Goal: Task Accomplishment & Management: Manage account settings

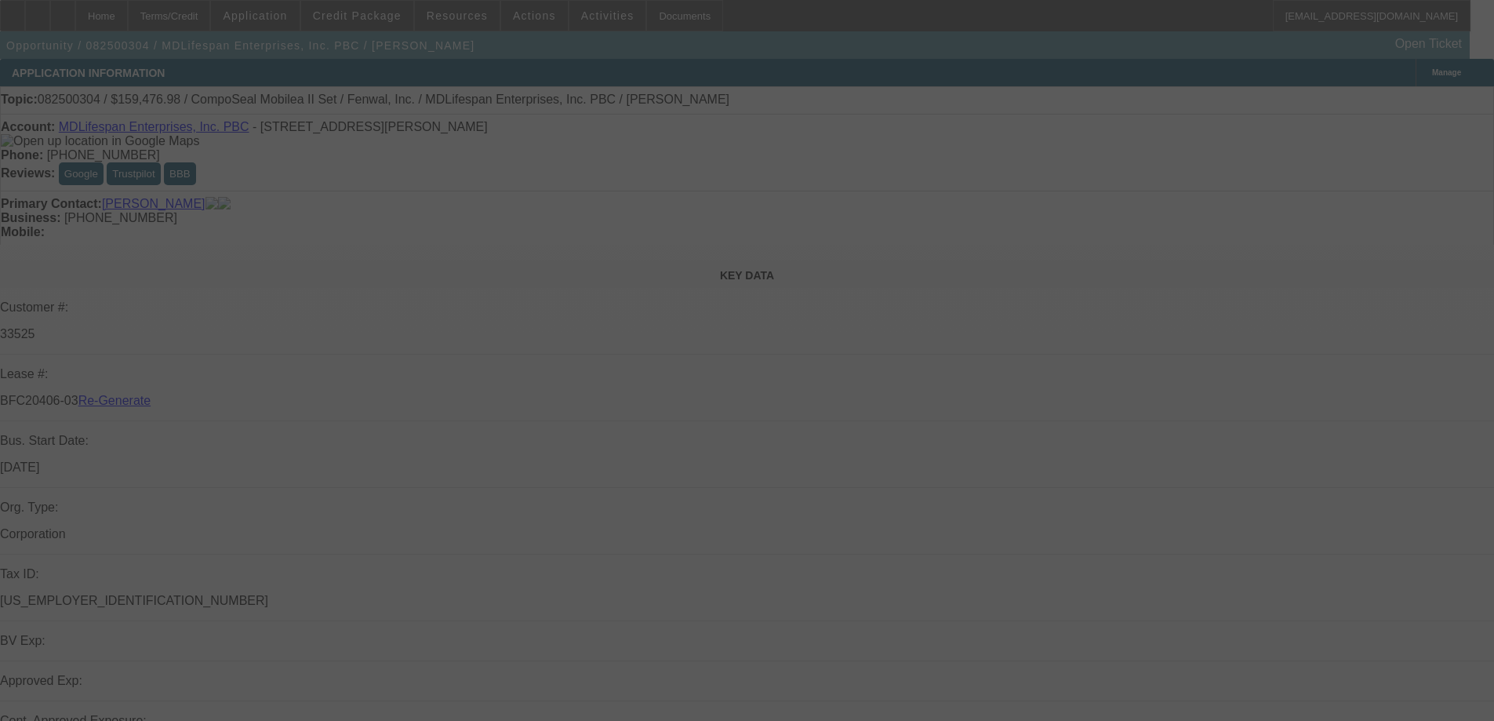
select select "3"
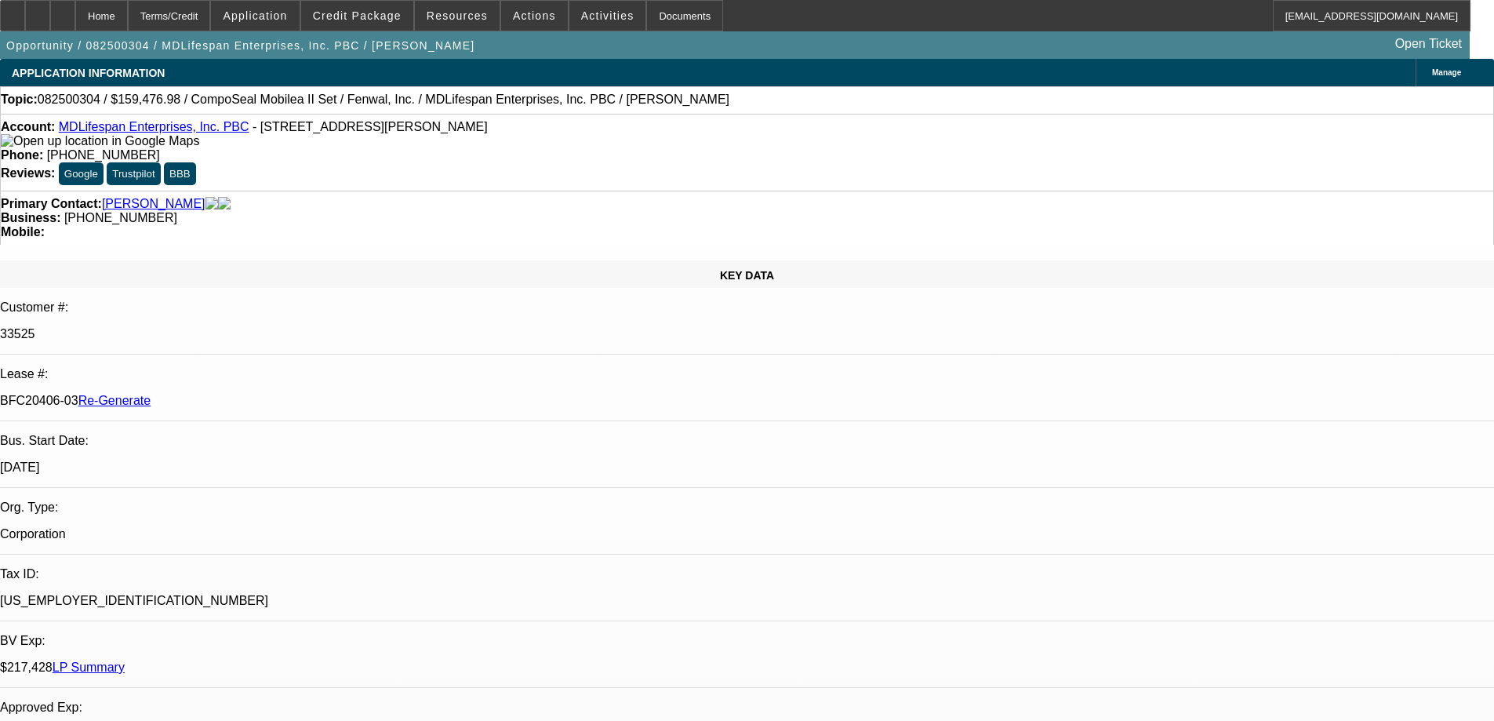
select select "0"
select select "2"
select select "0"
select select "6"
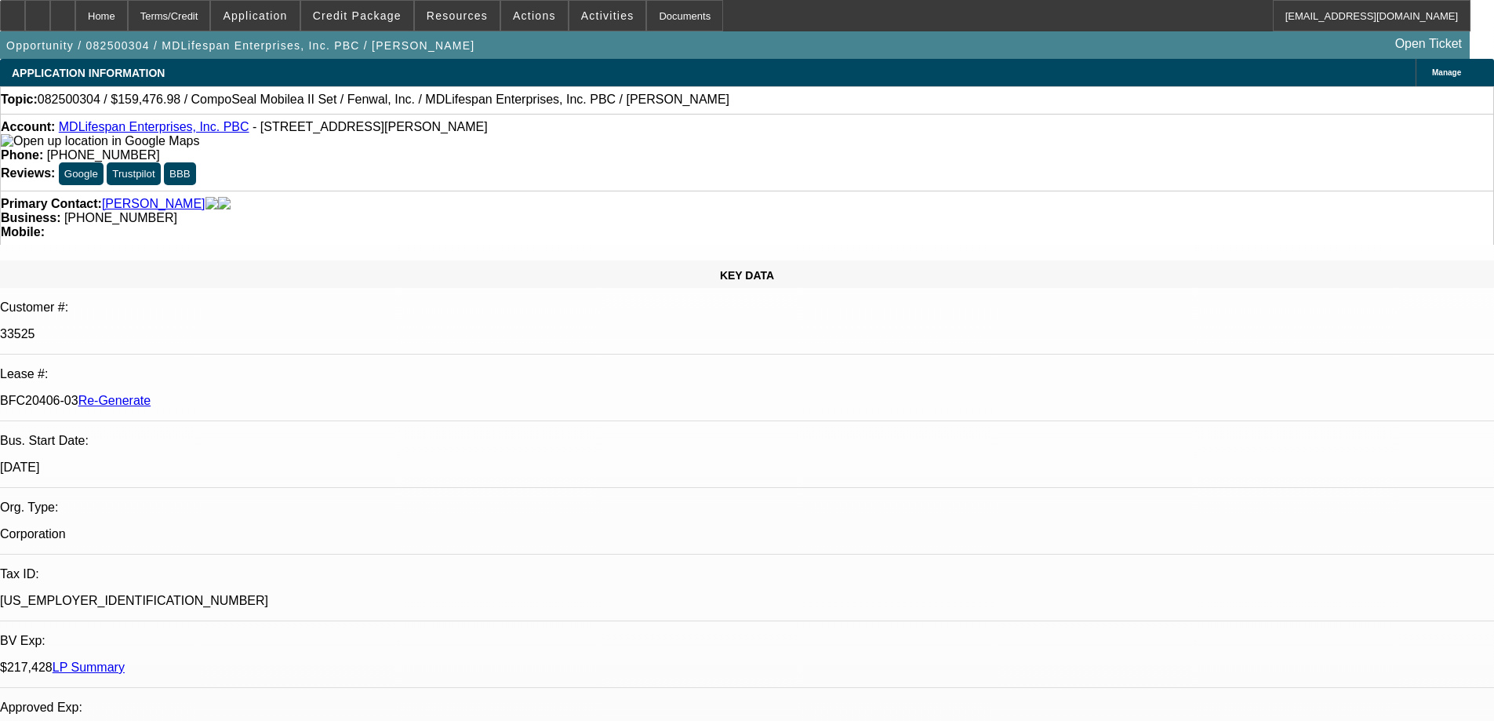
click at [519, 16] on span "Actions" at bounding box center [534, 15] width 43 height 13
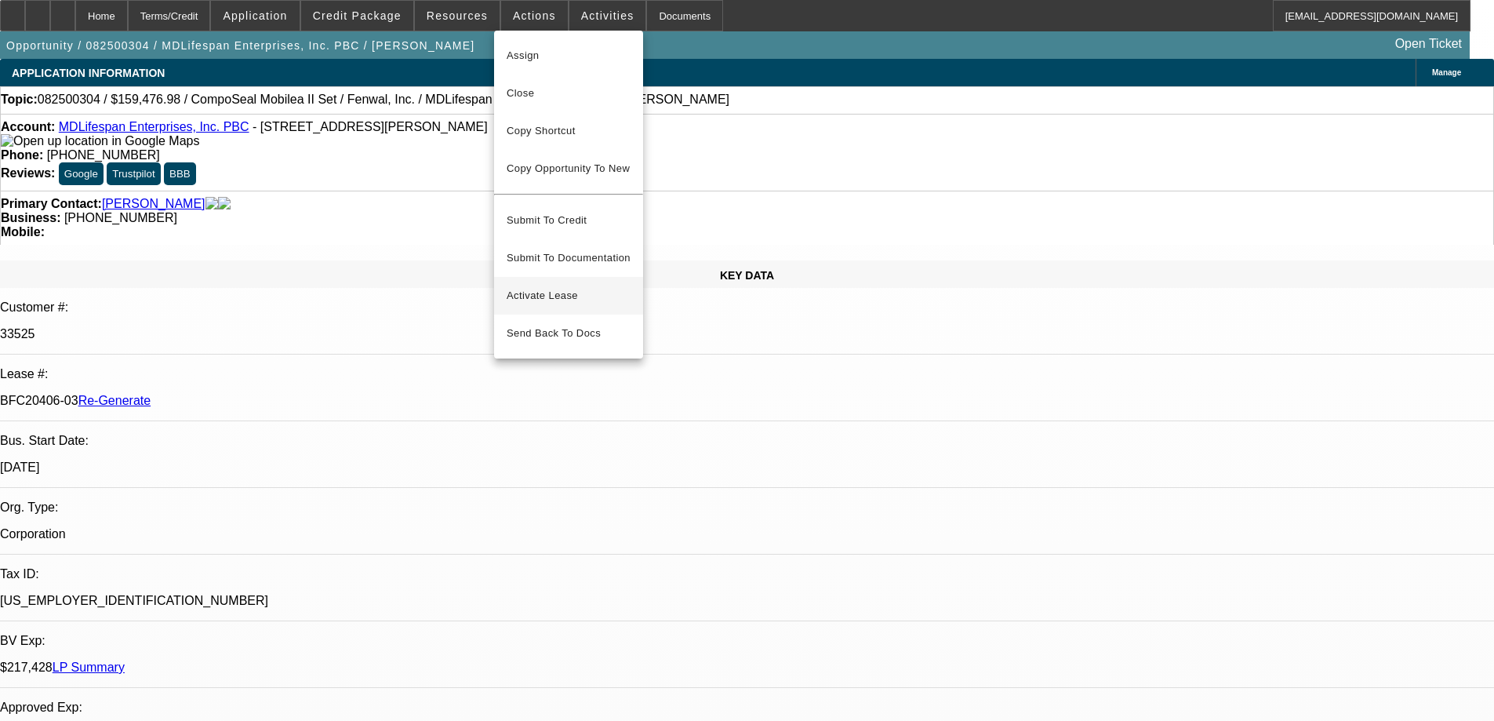
click at [534, 286] on span "Activate Lease" at bounding box center [569, 295] width 124 height 19
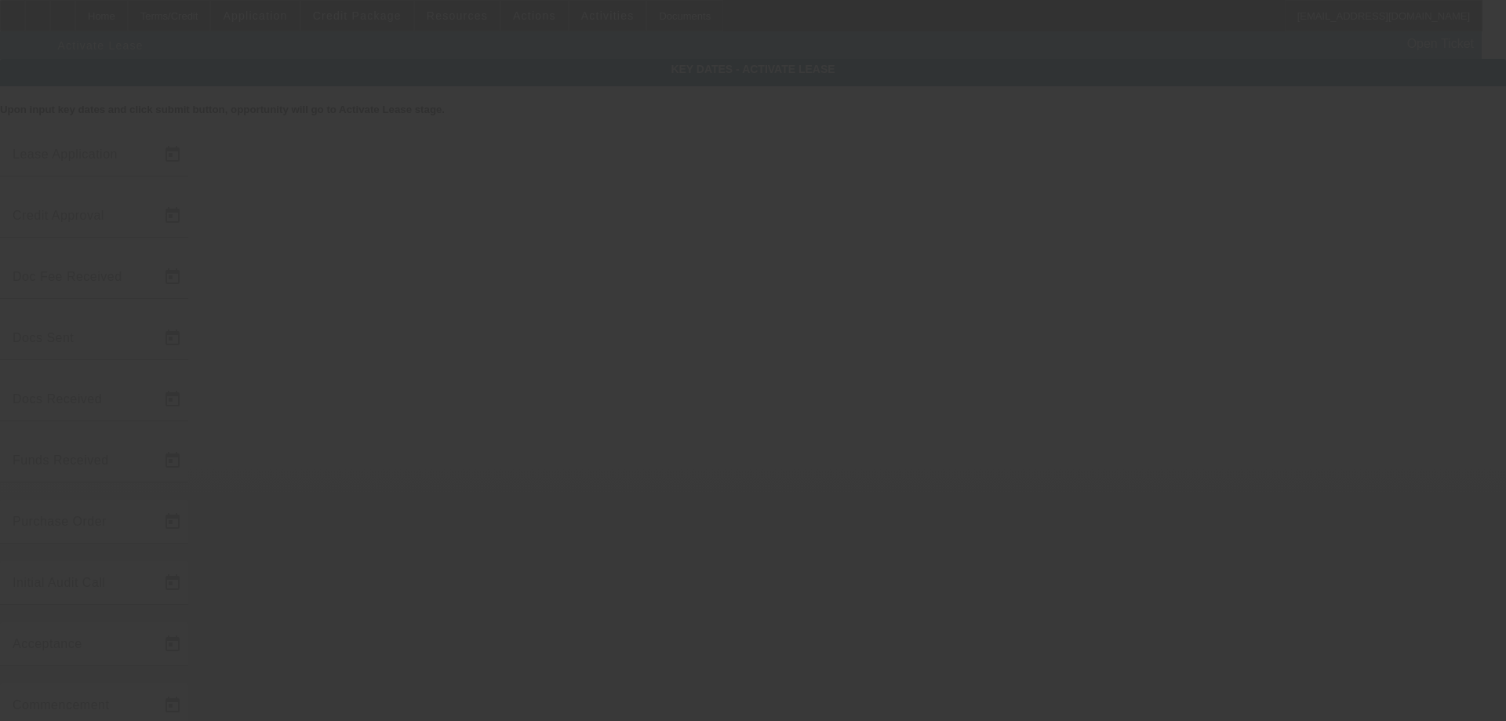
type input "[DATE]"
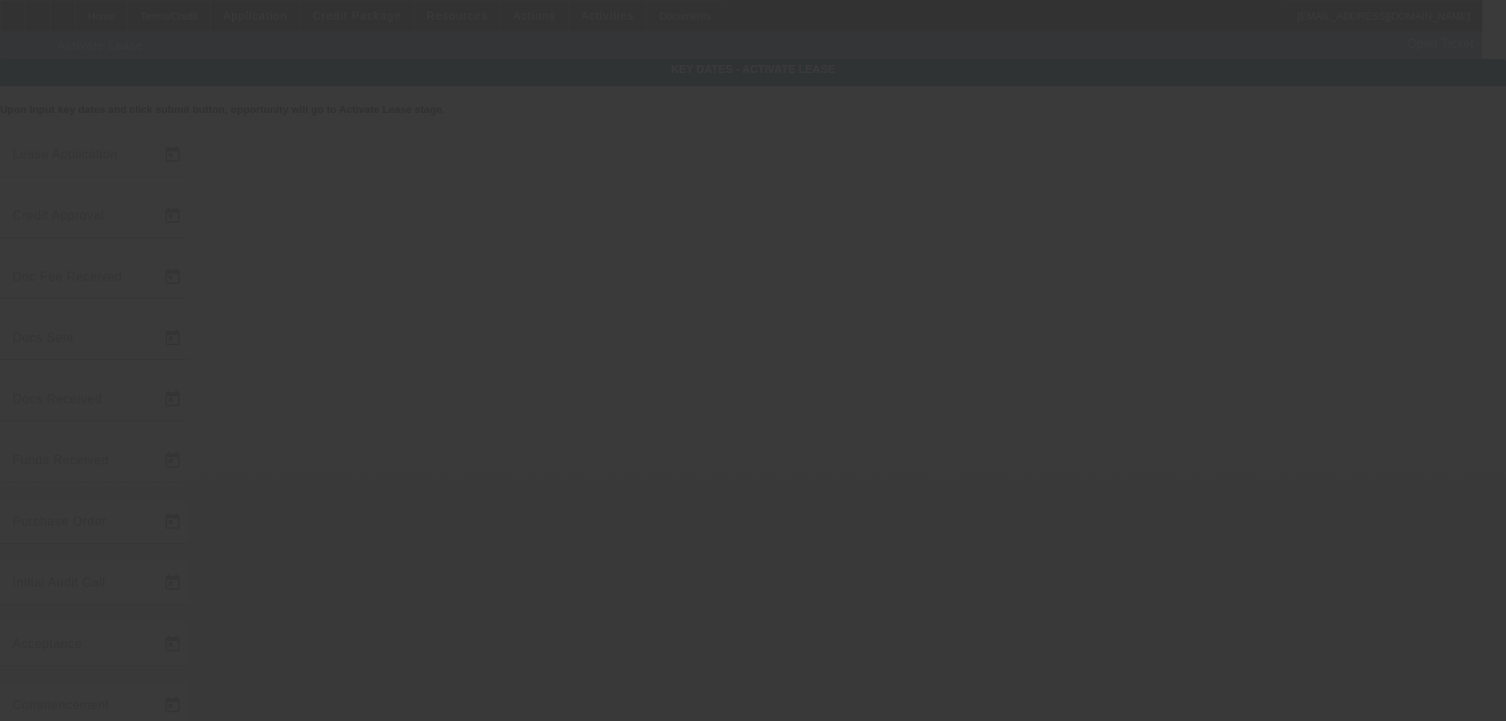
type input "[DATE]"
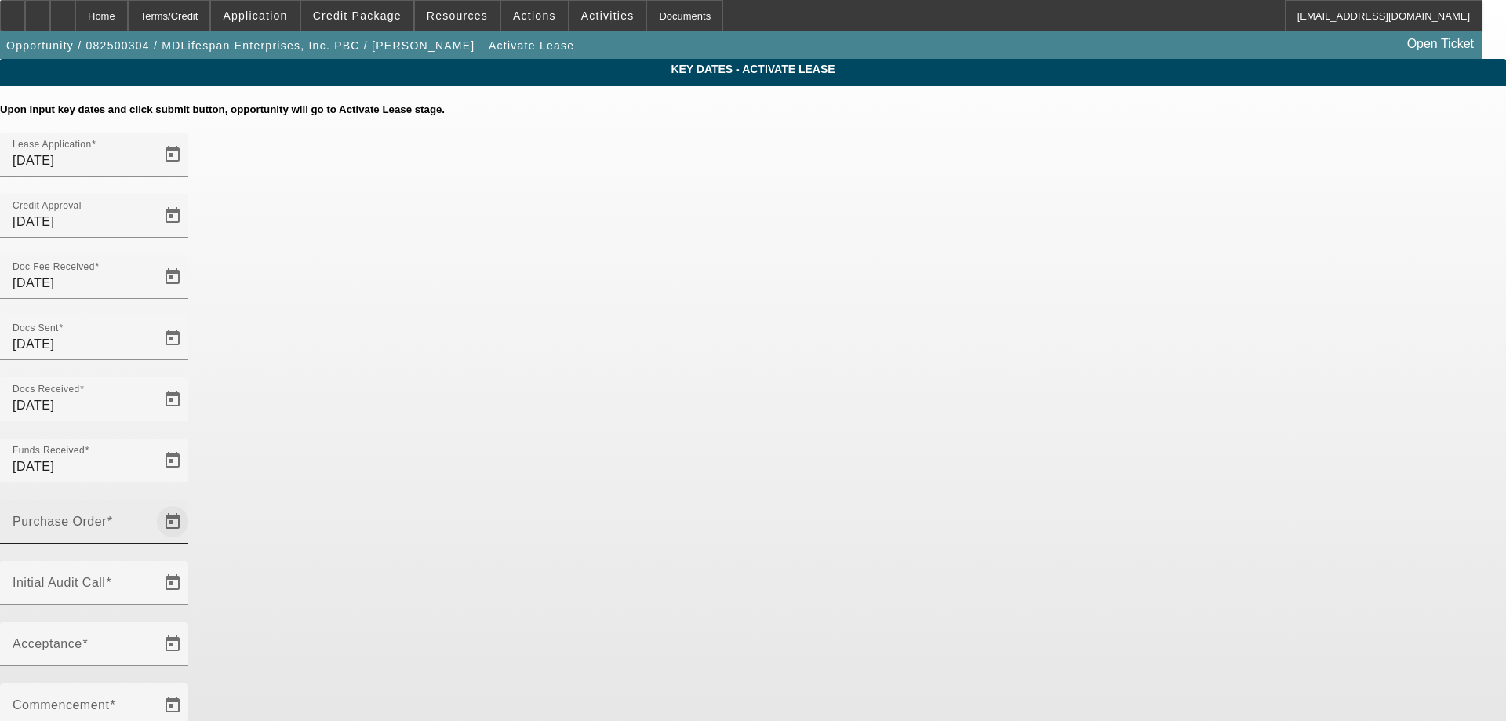
click at [191, 503] on span "Open calendar" at bounding box center [173, 522] width 38 height 38
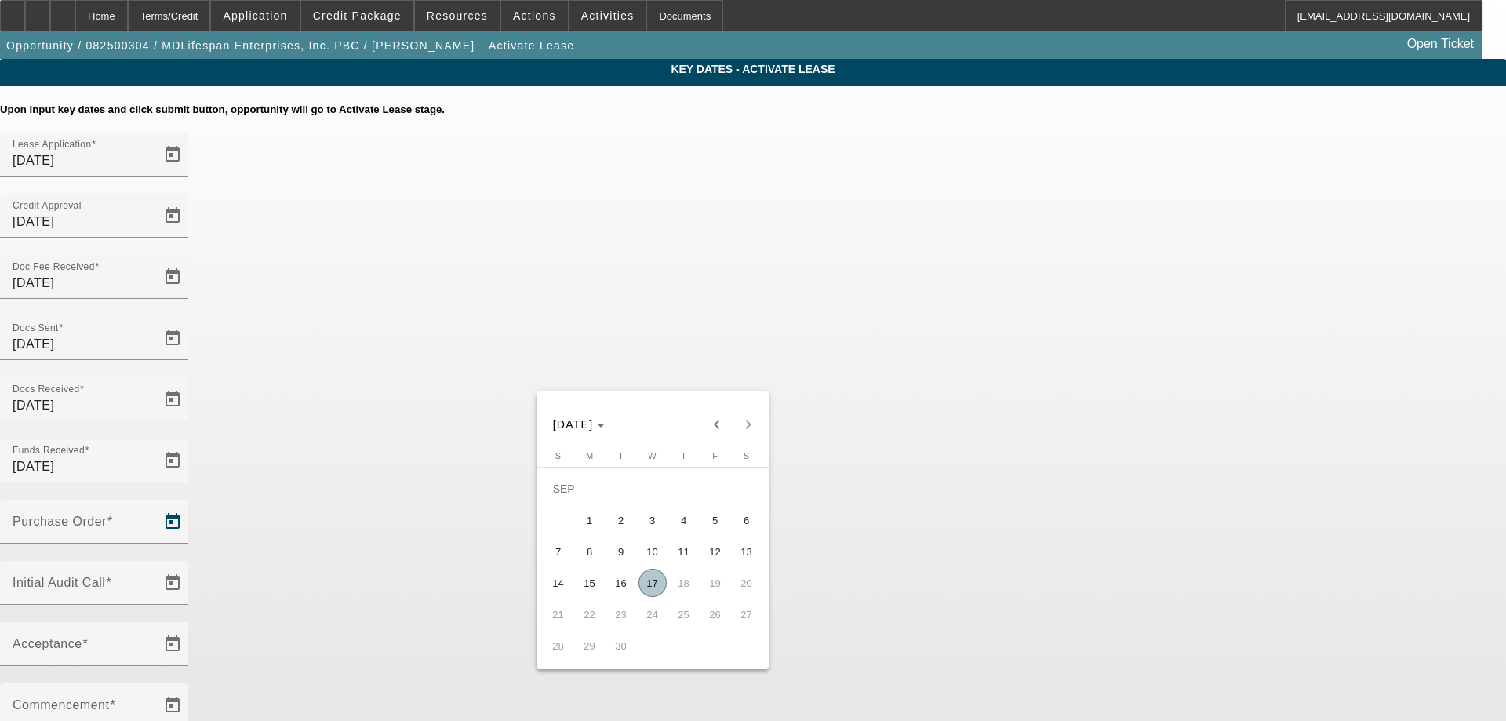
click at [656, 585] on span "17" at bounding box center [652, 583] width 28 height 28
type input "[DATE]"
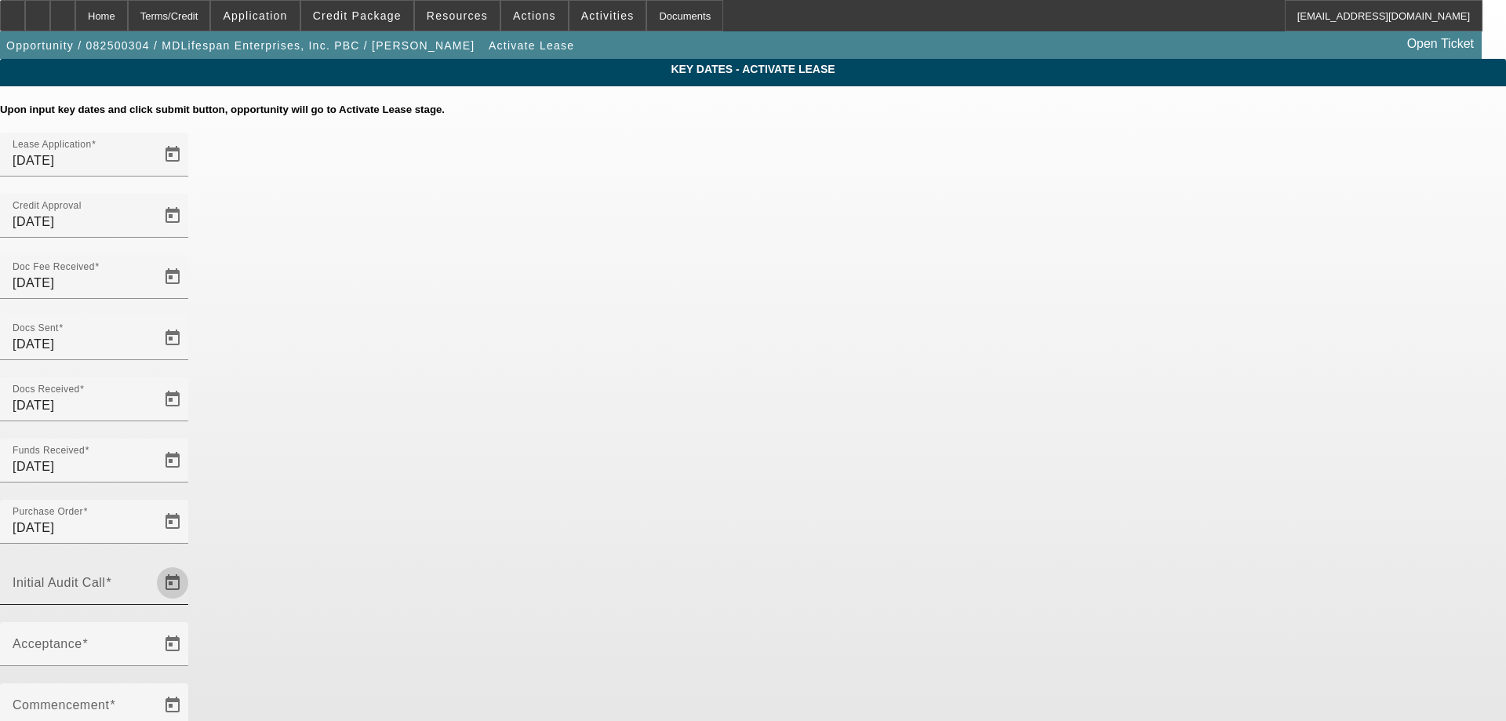
click at [191, 564] on span "Open calendar" at bounding box center [173, 583] width 38 height 38
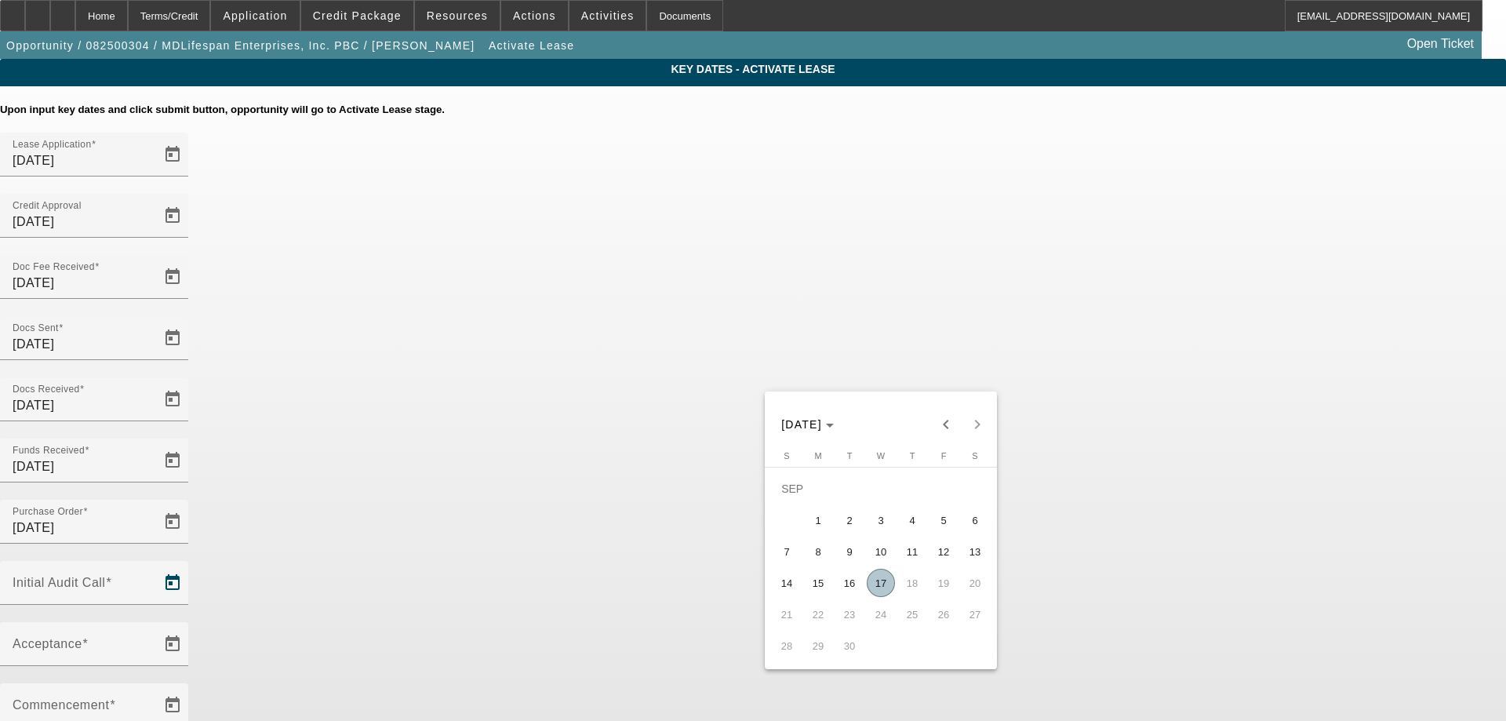
click at [879, 591] on span "17" at bounding box center [881, 583] width 28 height 28
type input "[DATE]"
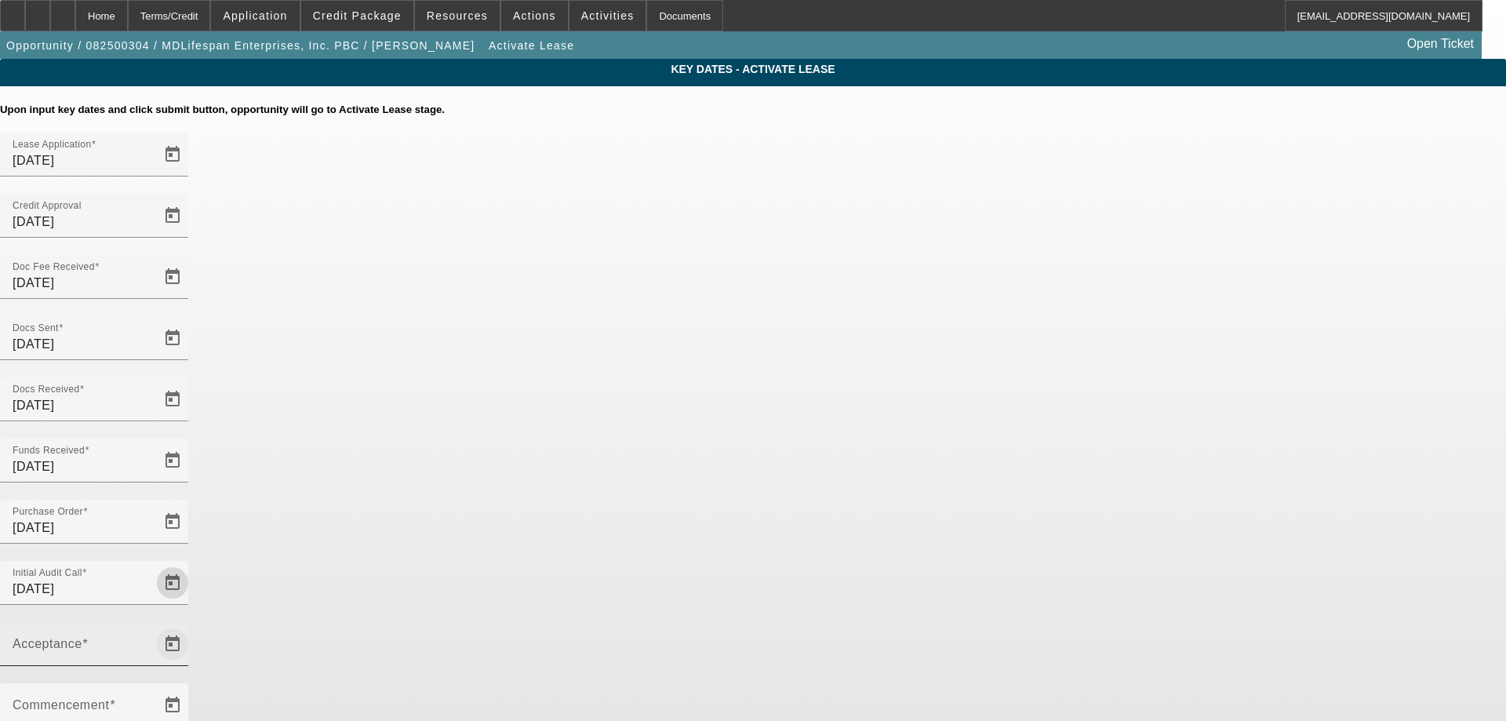
click at [191, 625] on span "Open calendar" at bounding box center [173, 644] width 38 height 38
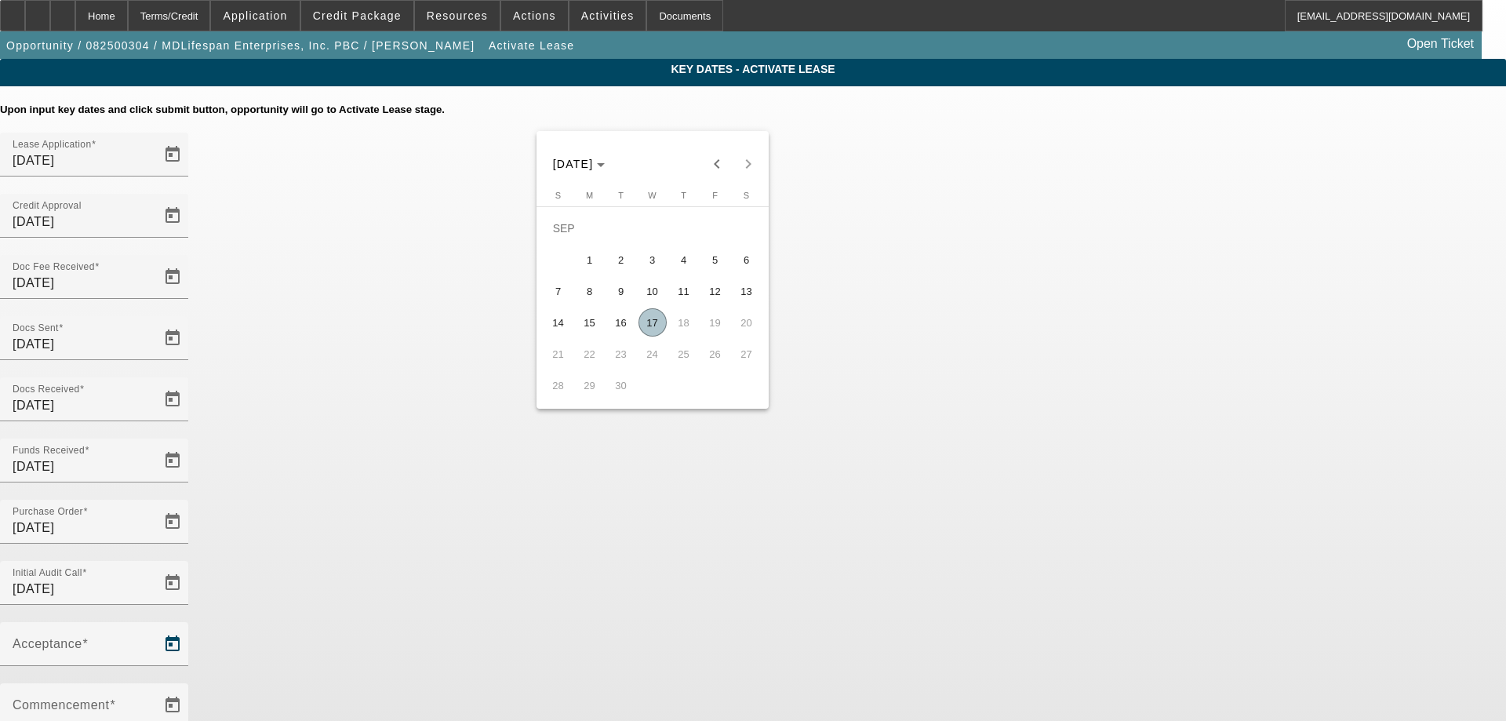
click at [651, 329] on span "17" at bounding box center [652, 322] width 28 height 28
type input "[DATE]"
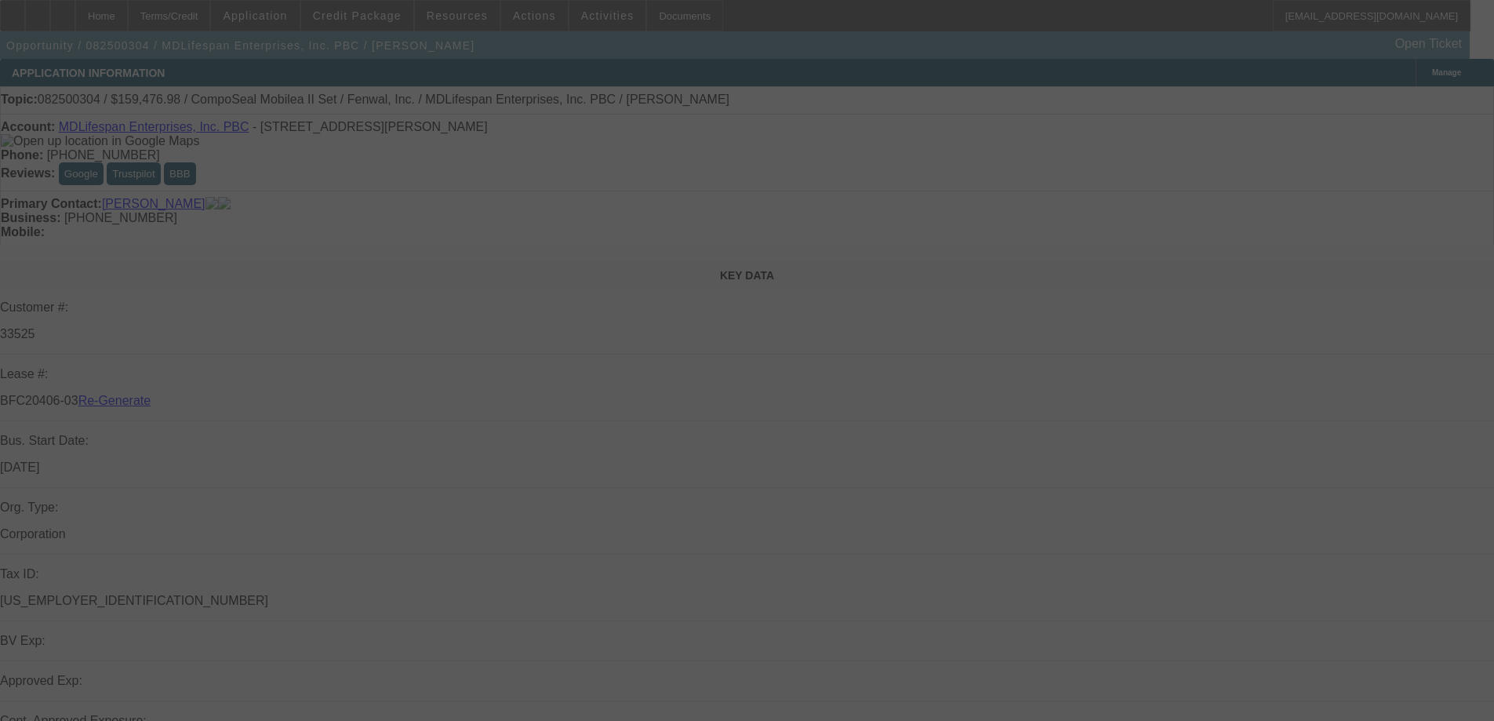
select select "4"
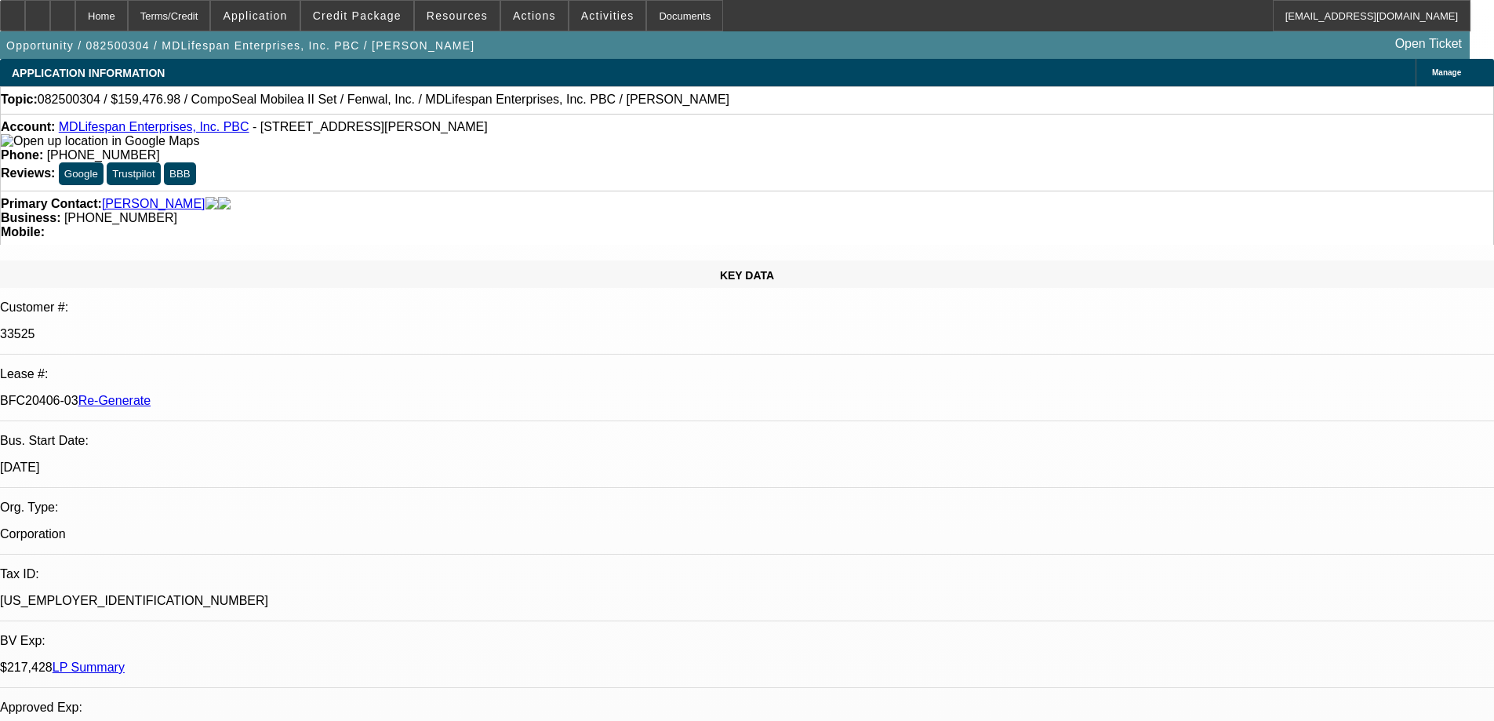
select select "0"
select select "2"
select select "0"
select select "6"
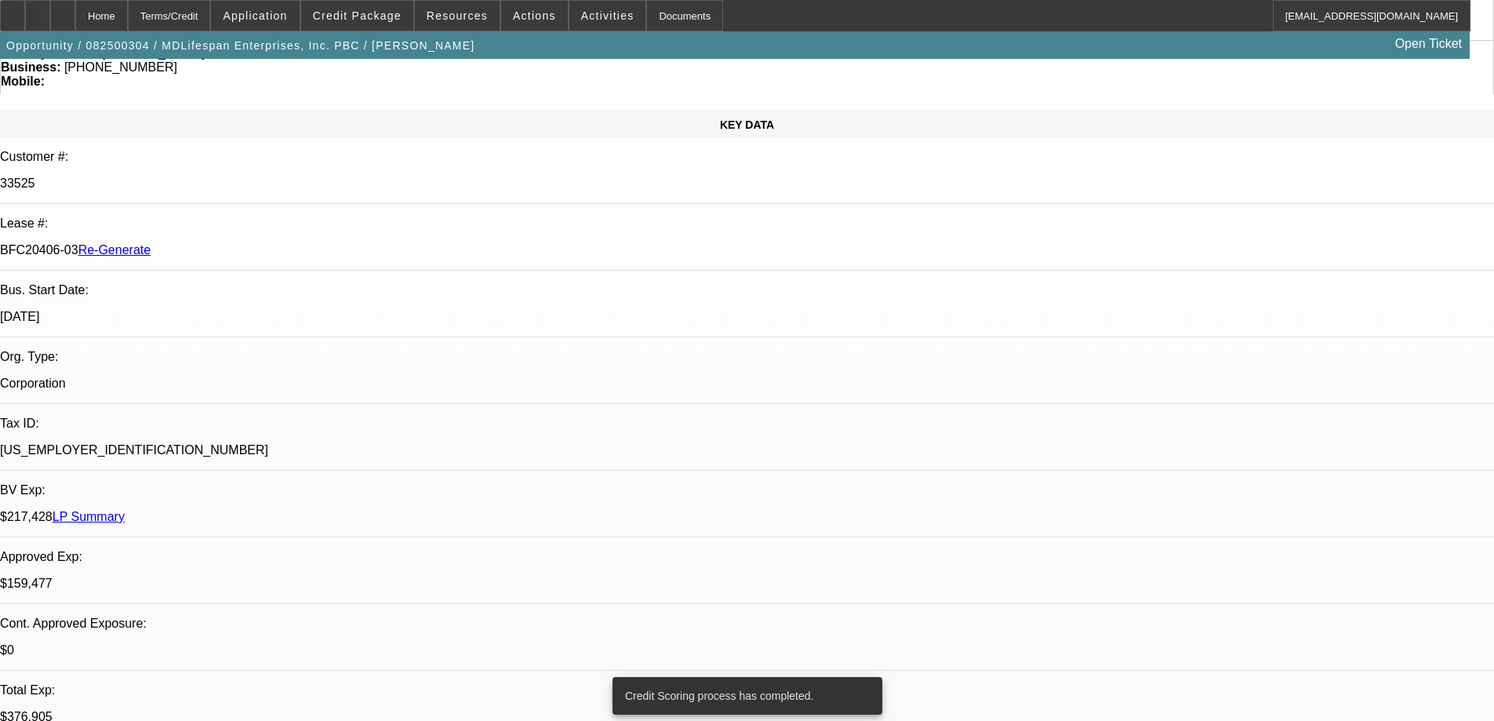
scroll to position [157, 0]
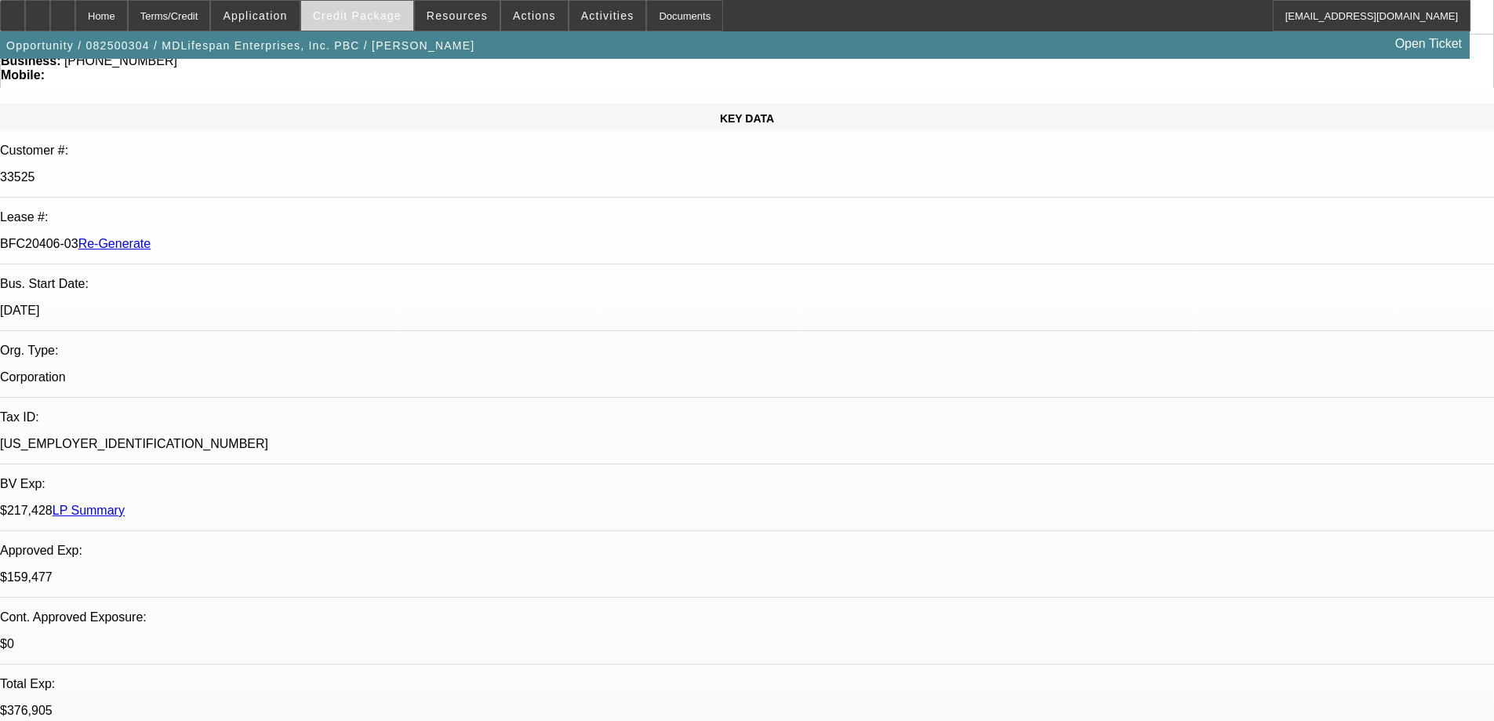
click at [376, 9] on span at bounding box center [357, 16] width 112 height 38
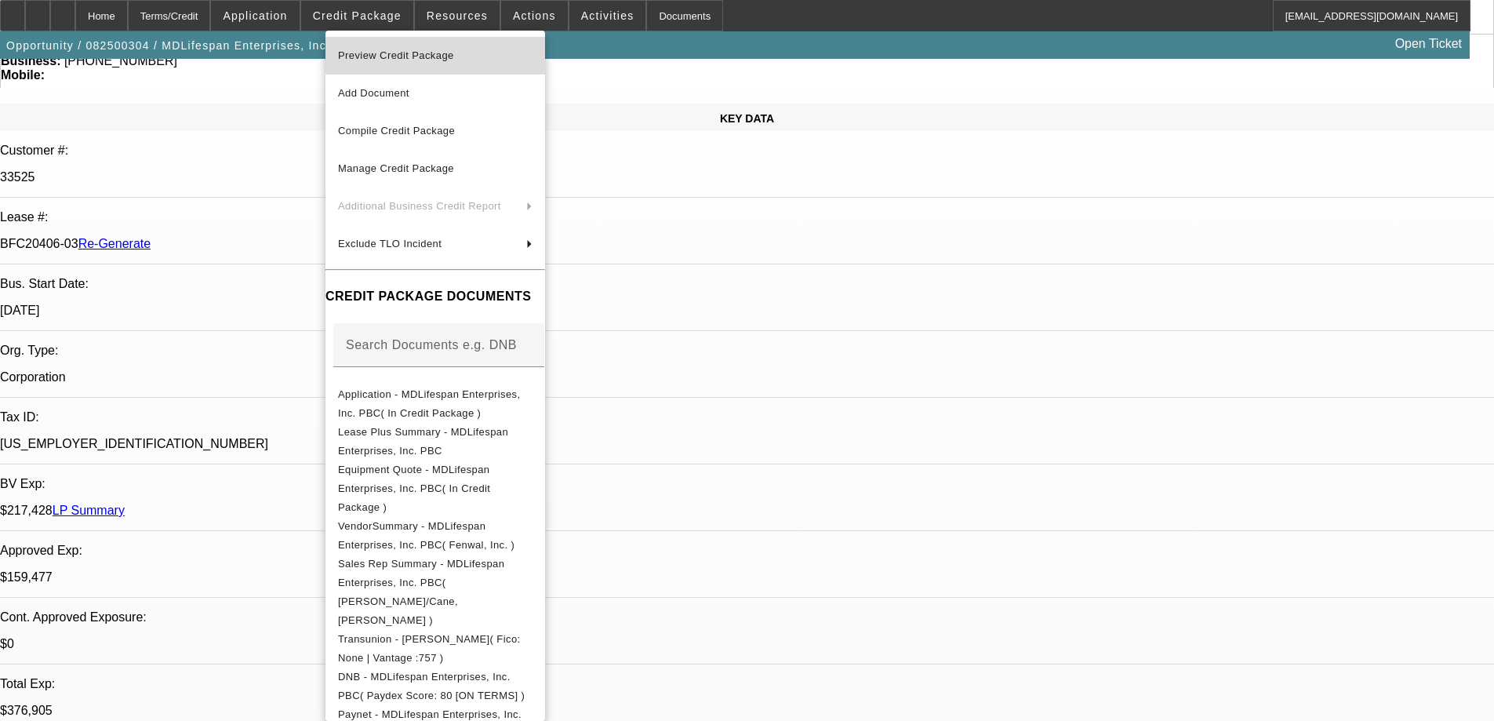
click at [376, 54] on span "Preview Credit Package" at bounding box center [396, 55] width 116 height 12
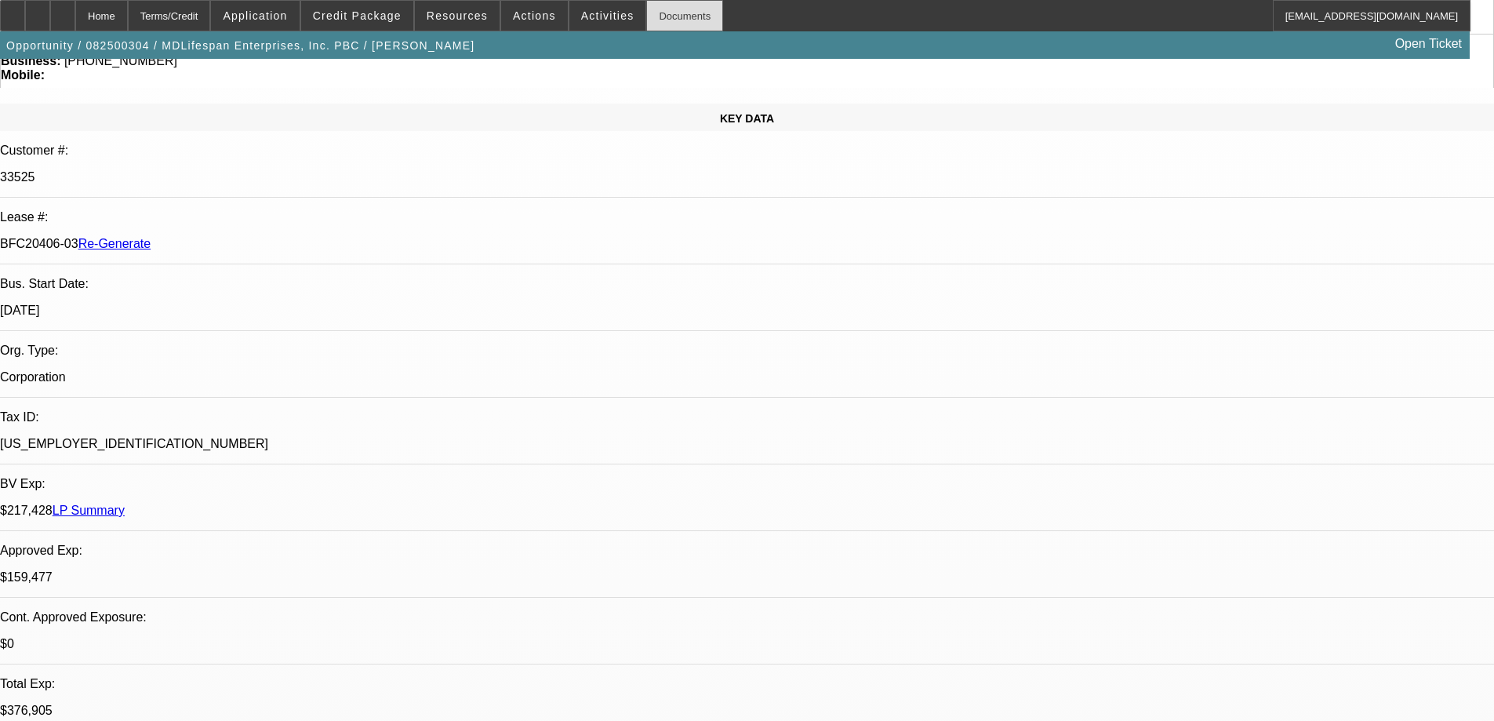
click at [646, 13] on div "Documents" at bounding box center [684, 15] width 77 height 31
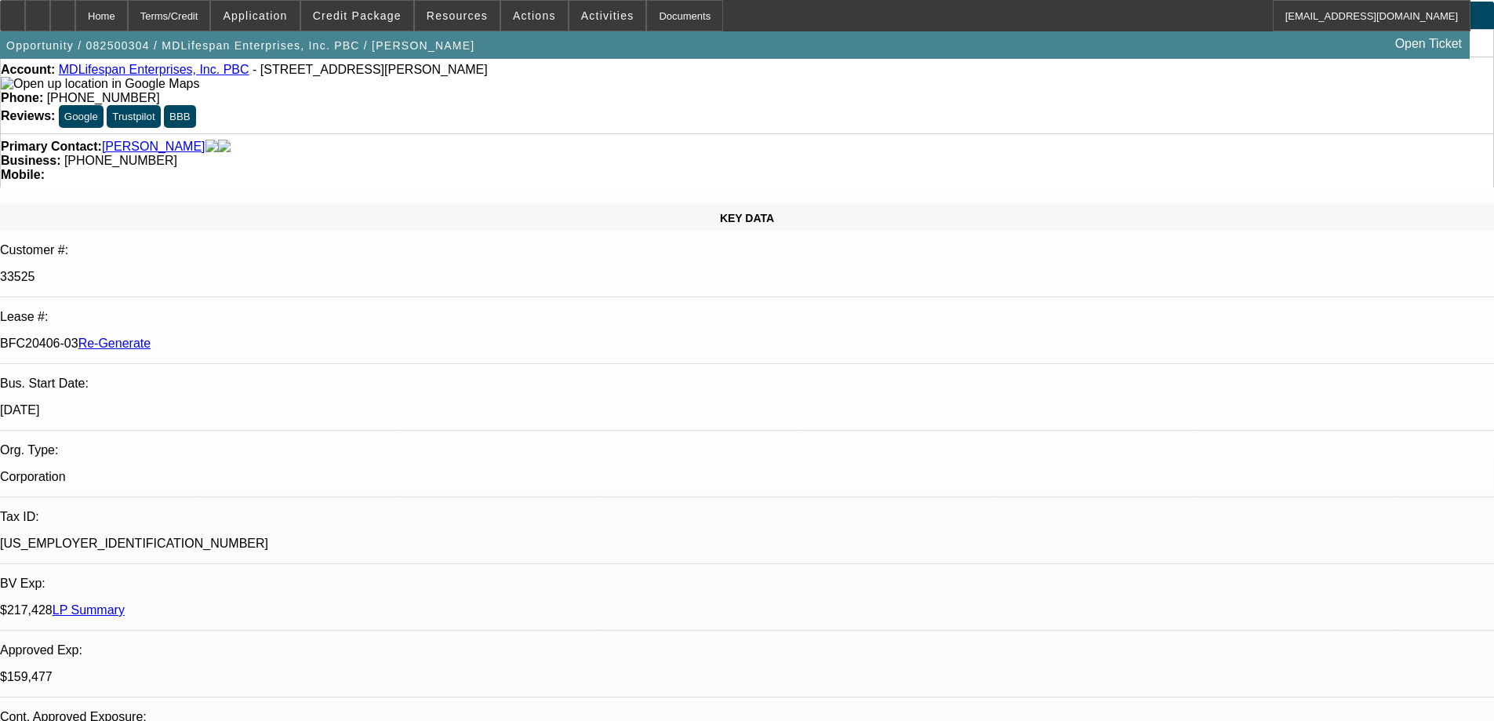
scroll to position [0, 0]
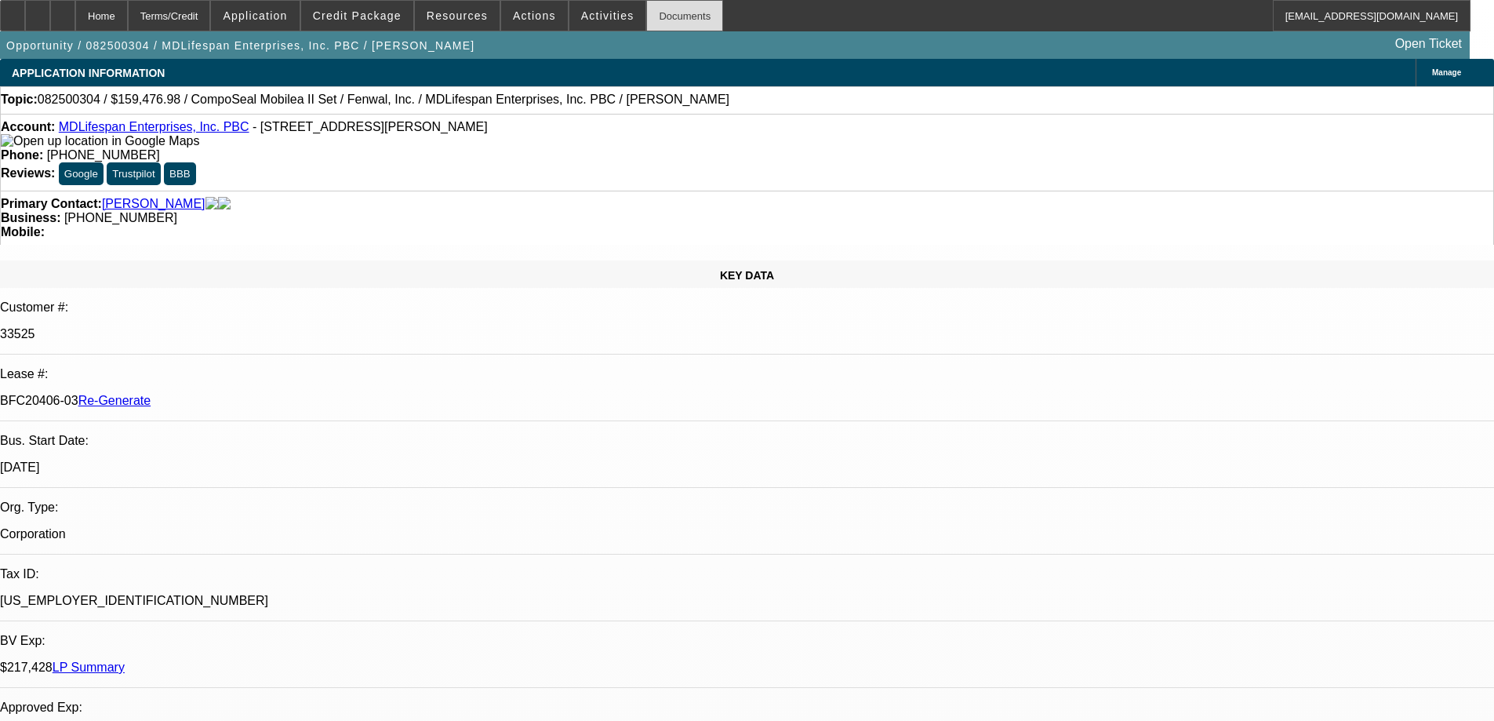
click at [662, 13] on div "Documents" at bounding box center [684, 15] width 77 height 31
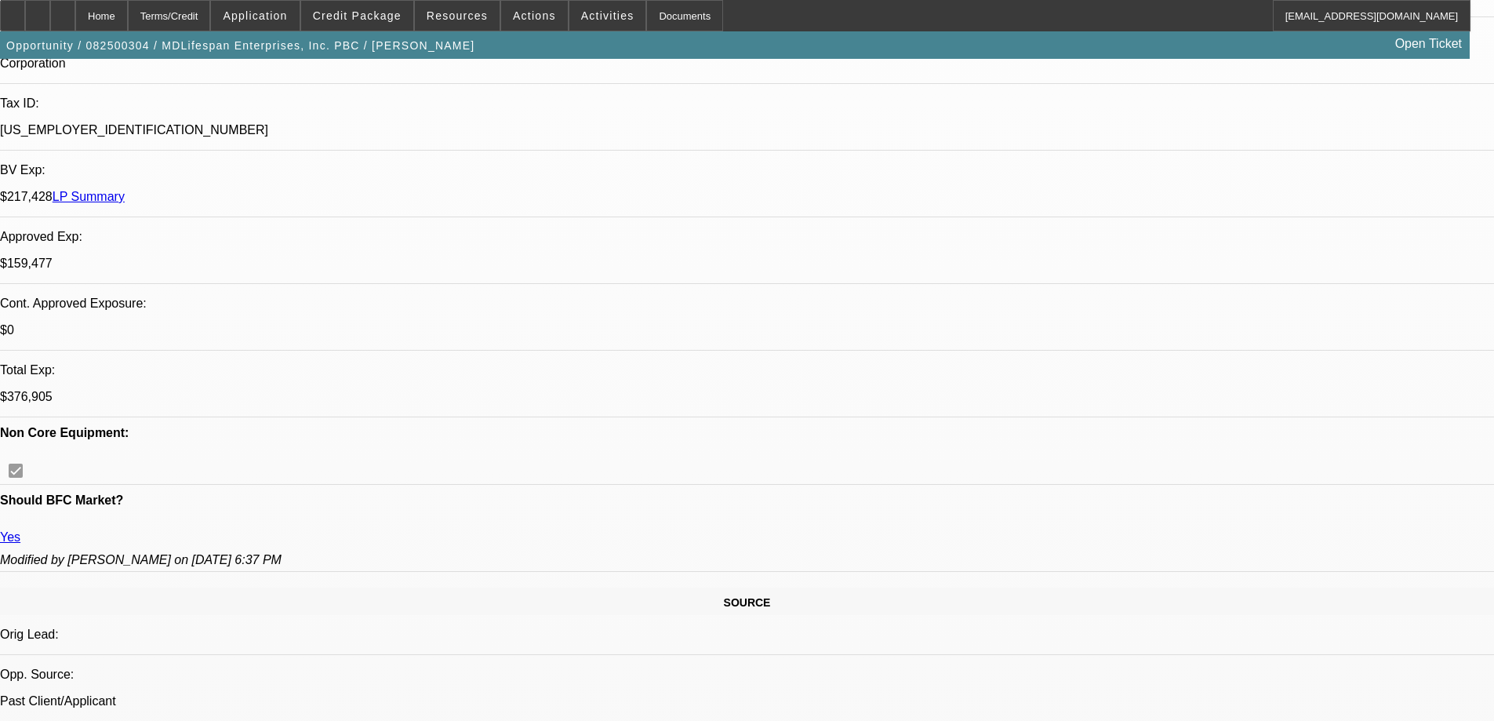
scroll to position [2174, 0]
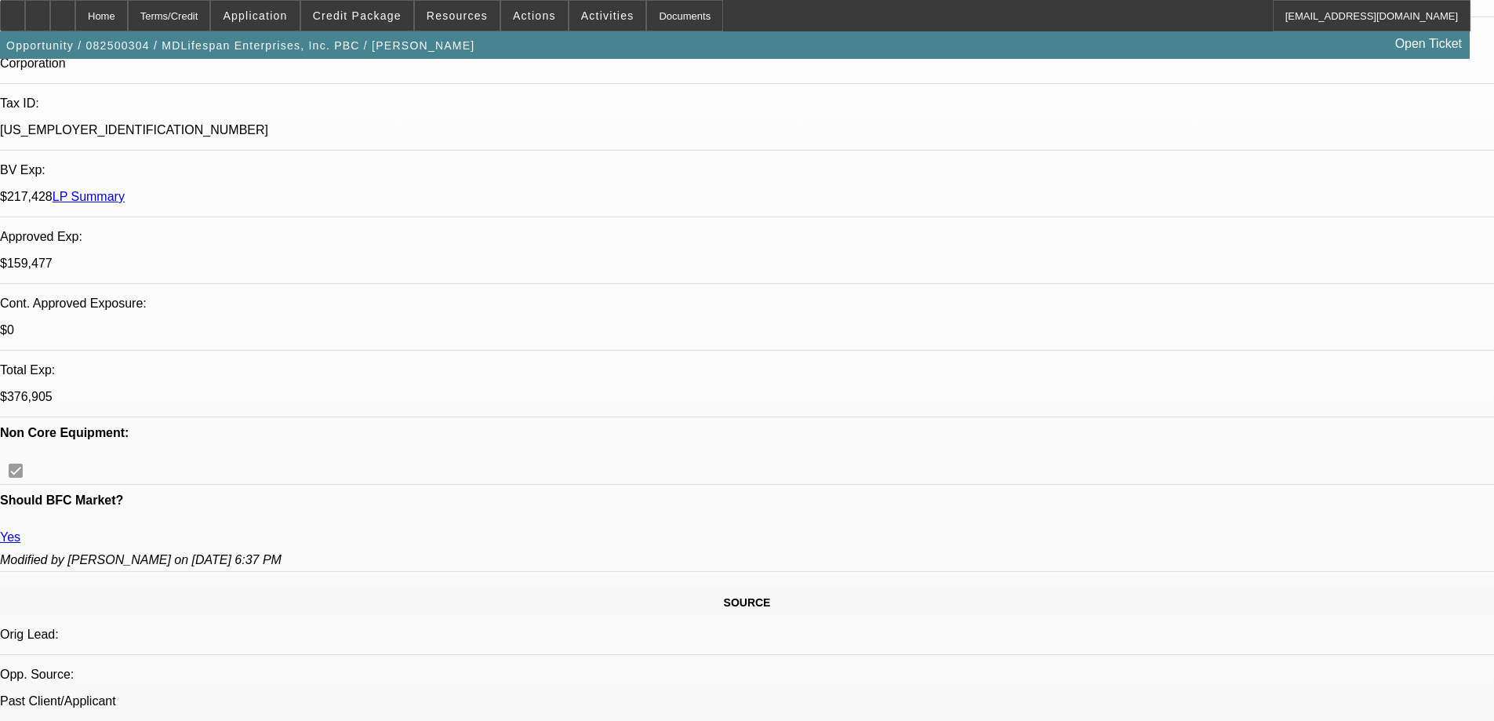
scroll to position [1939, 0]
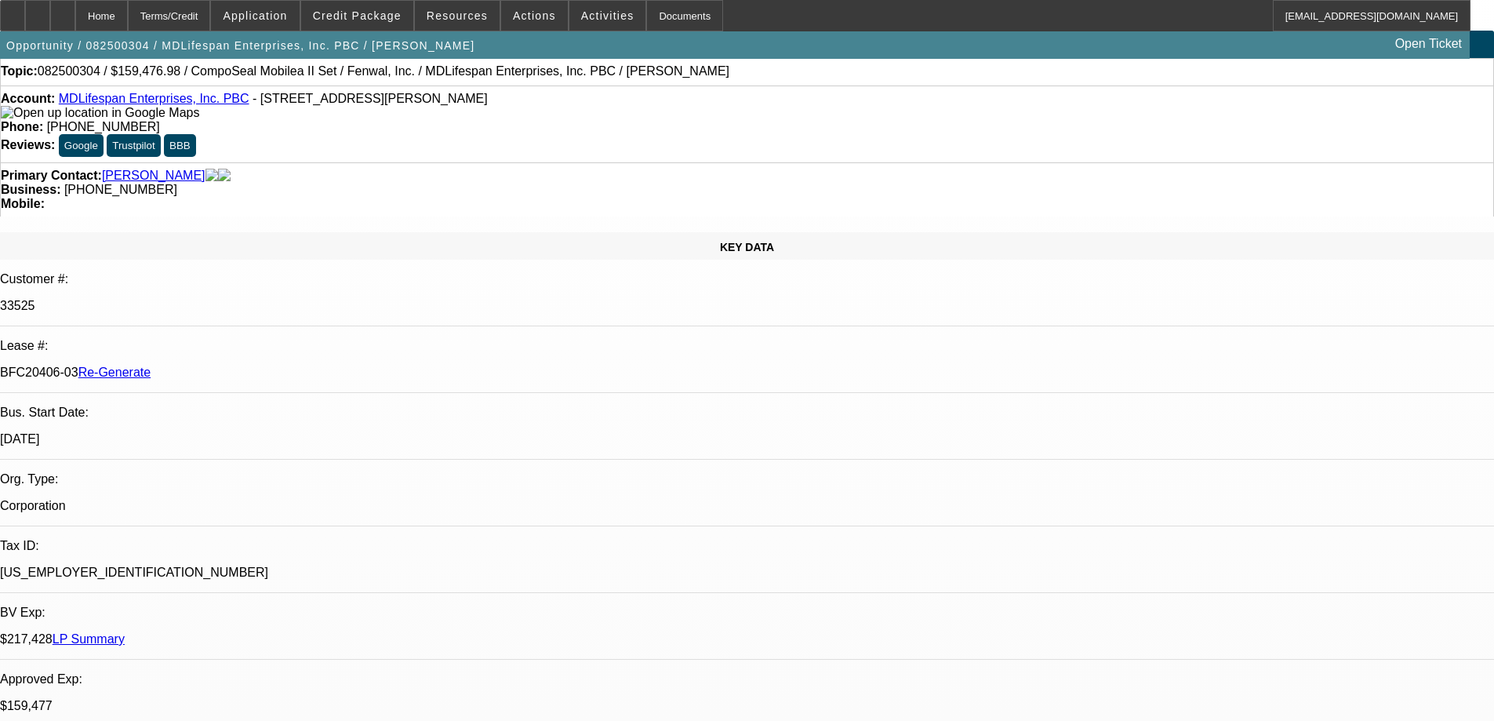
scroll to position [0, 0]
